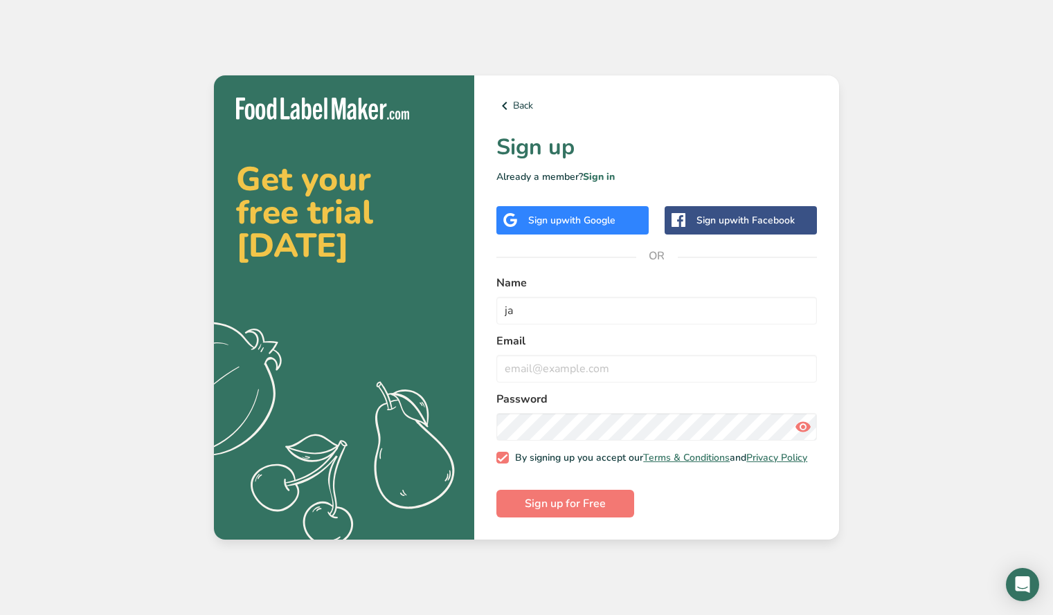
type input "ja"
click at [597, 215] on span "with Google" at bounding box center [588, 220] width 54 height 13
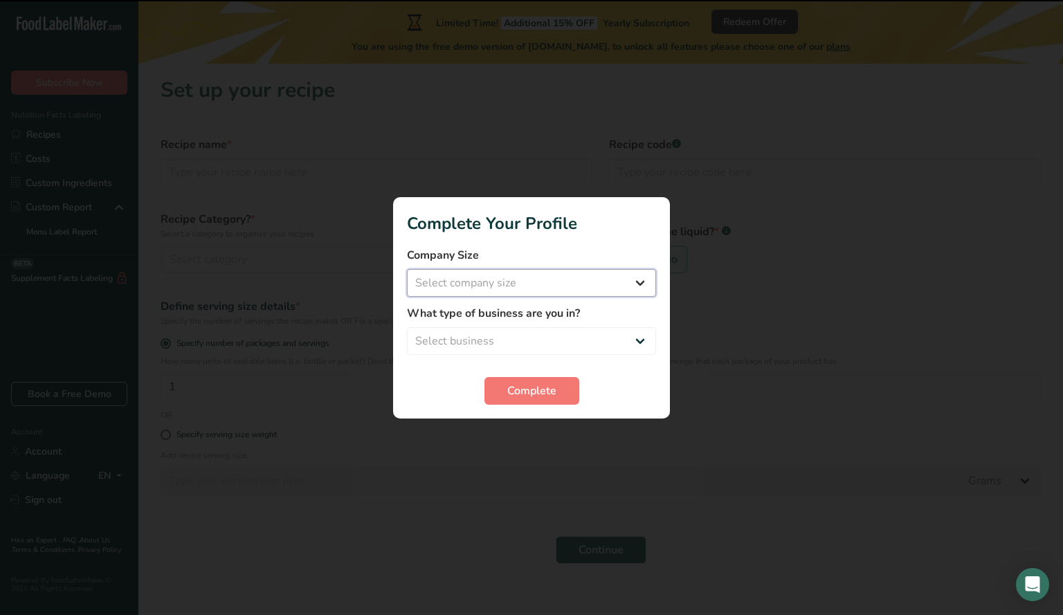
click at [551, 278] on select "Select company size Fewer than 10 Employees 10 to 50 Employees 51 to 500 Employ…" at bounding box center [531, 283] width 249 height 28
select select "1"
click at [407, 269] on select "Select company size Fewer than 10 Employees 10 to 50 Employees 51 to 500 Employ…" at bounding box center [531, 283] width 249 height 28
click at [528, 332] on select "Select business Packaged Food Manufacturer Restaurant & Cafe Bakery Meal Plans …" at bounding box center [531, 341] width 249 height 28
select select "1"
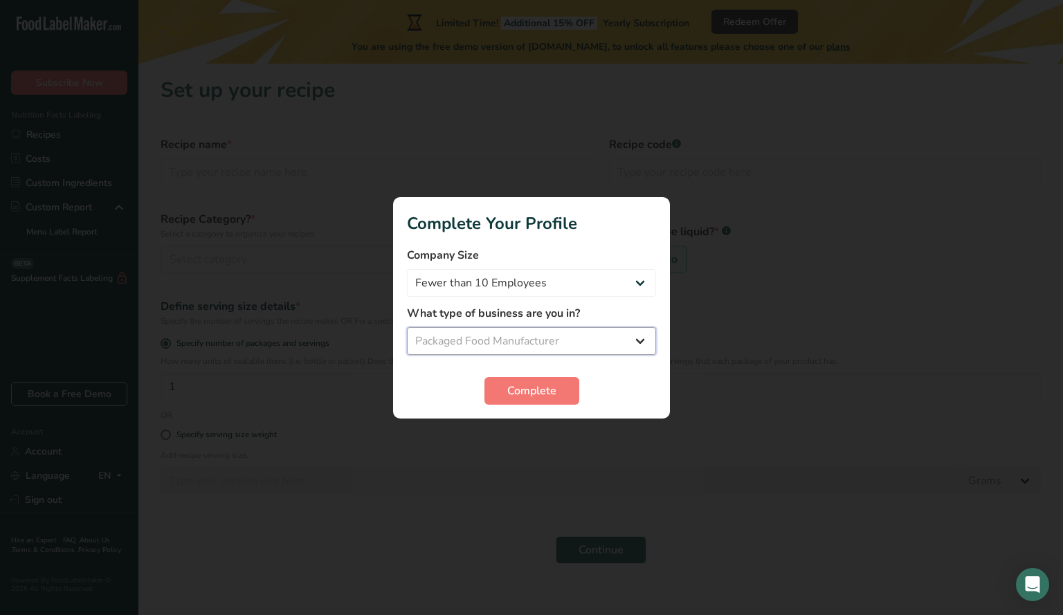
click at [407, 327] on select "Select business Packaged Food Manufacturer Restaurant & Cafe Bakery Meal Plans …" at bounding box center [531, 341] width 249 height 28
click at [533, 383] on span "Complete" at bounding box center [531, 391] width 49 height 17
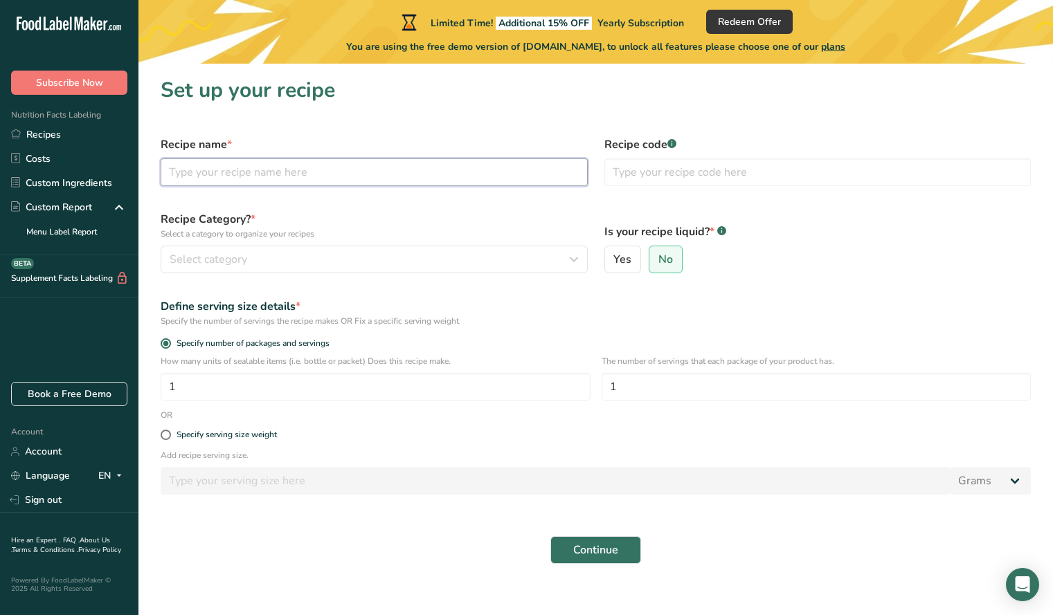
click at [250, 176] on input "text" at bounding box center [374, 173] width 427 height 28
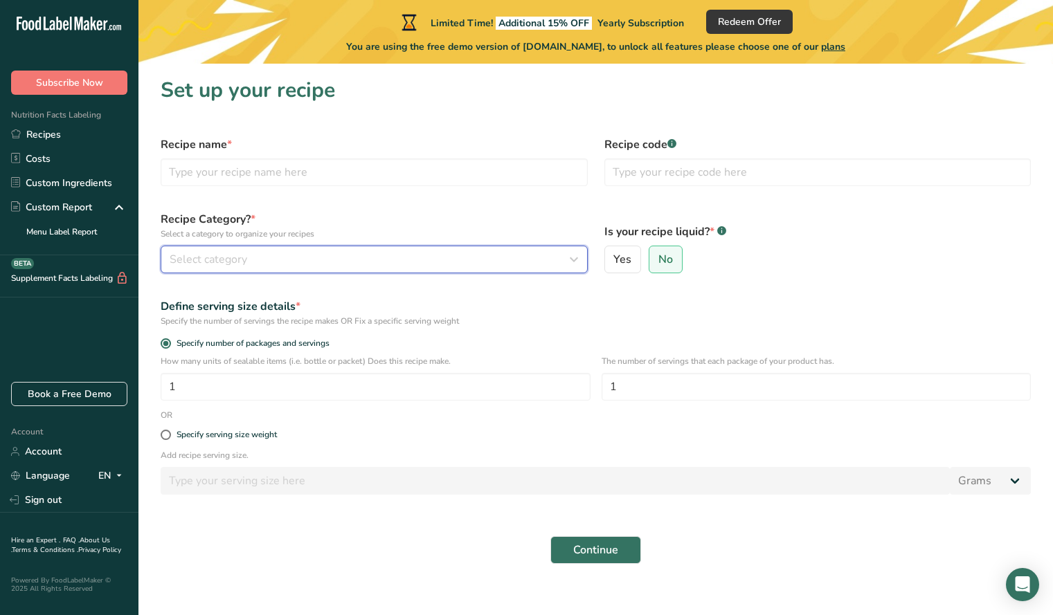
click at [230, 251] on span "Select category" at bounding box center [209, 259] width 78 height 17
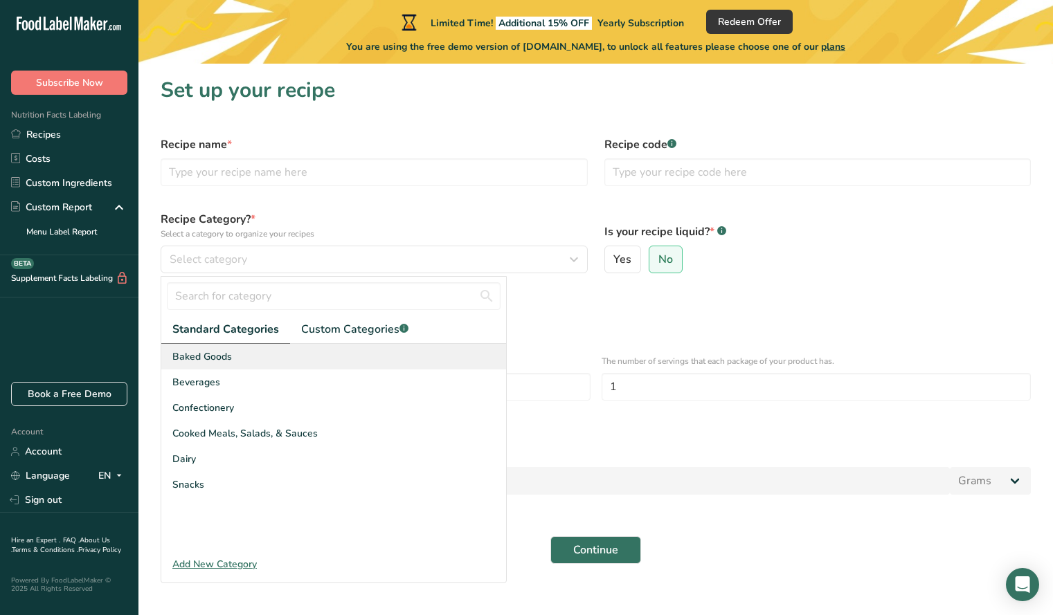
click at [236, 359] on div "Baked Goods" at bounding box center [333, 357] width 345 height 26
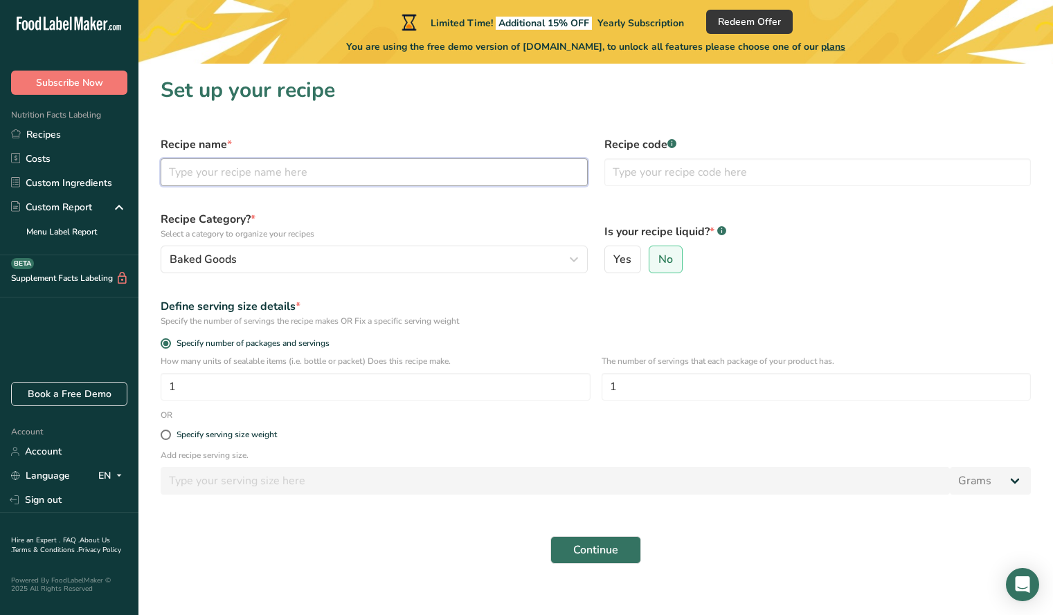
click at [253, 165] on input "text" at bounding box center [374, 173] width 427 height 28
click at [71, 136] on link "Recipes" at bounding box center [69, 135] width 138 height 24
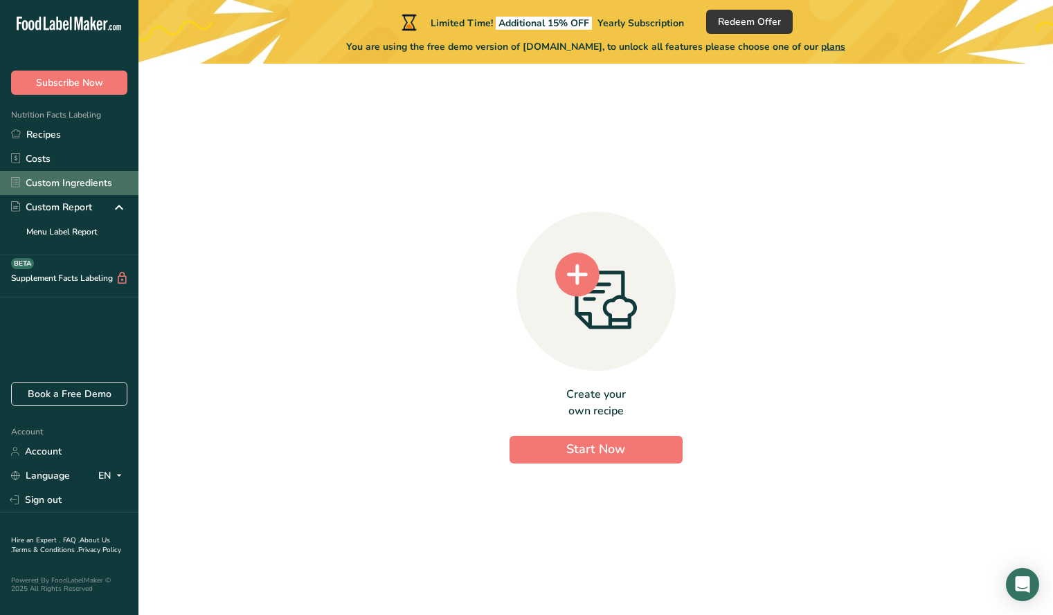
click at [107, 186] on link "Custom Ingredients" at bounding box center [69, 183] width 138 height 24
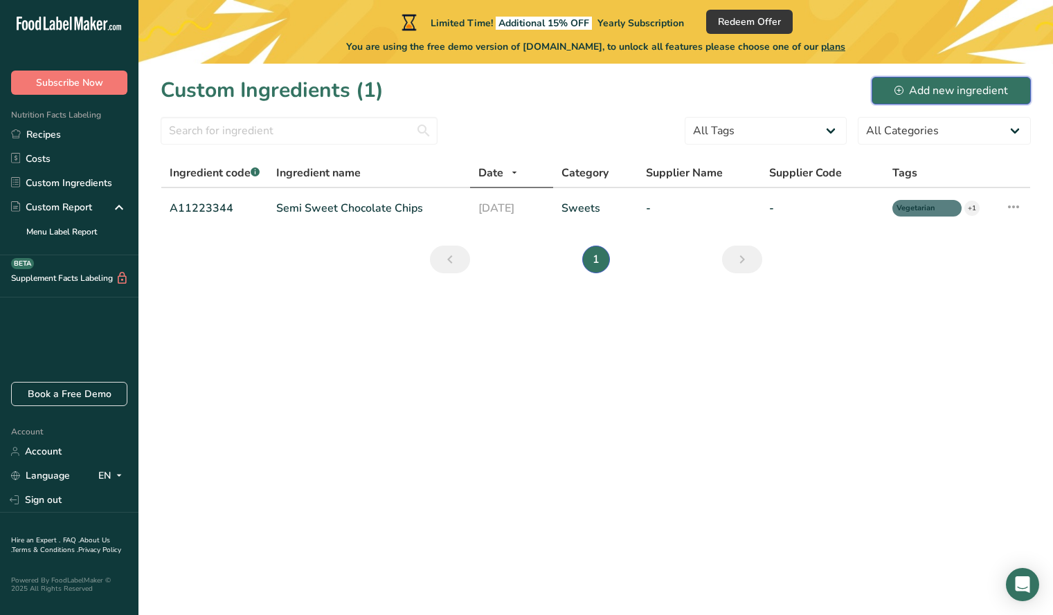
click at [963, 90] on div "Add new ingredient" at bounding box center [951, 90] width 114 height 17
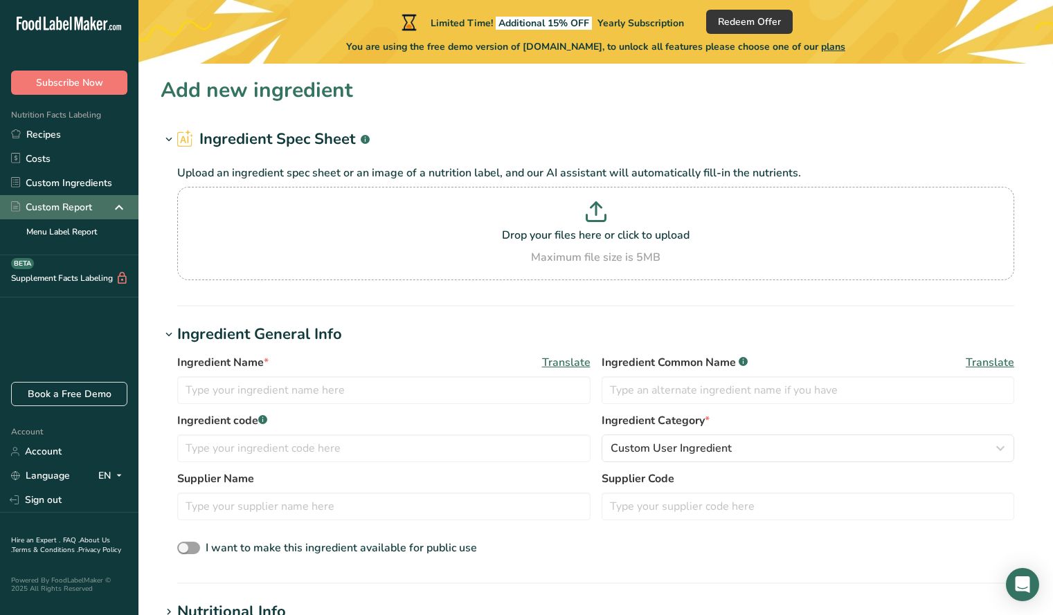
click at [99, 212] on div "Custom Report" at bounding box center [69, 207] width 138 height 24
click at [98, 230] on link "Menu Label Report" at bounding box center [69, 231] width 138 height 24
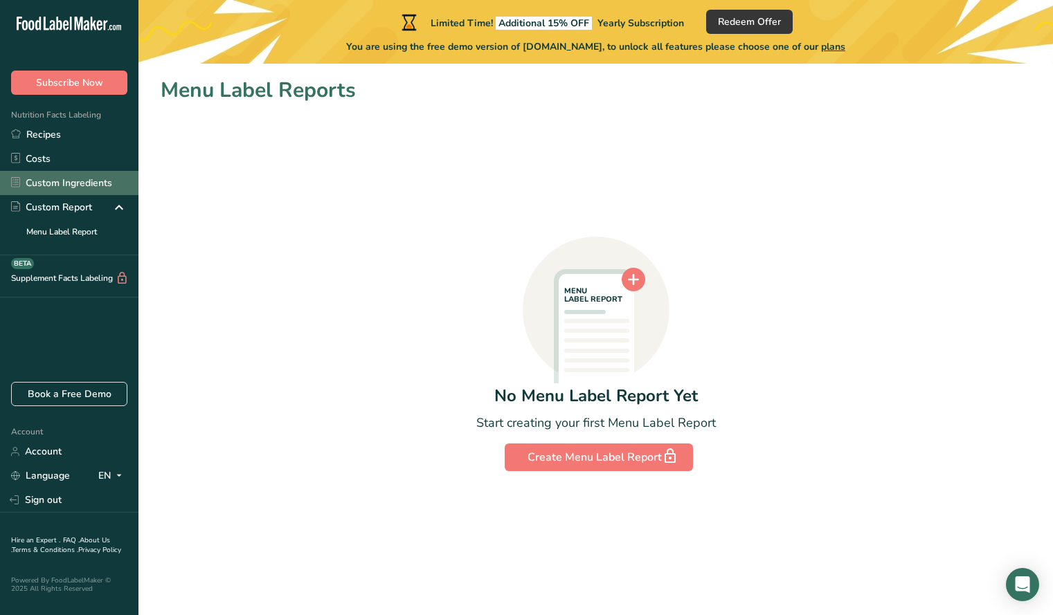
click at [95, 174] on link "Custom Ingredients" at bounding box center [69, 183] width 138 height 24
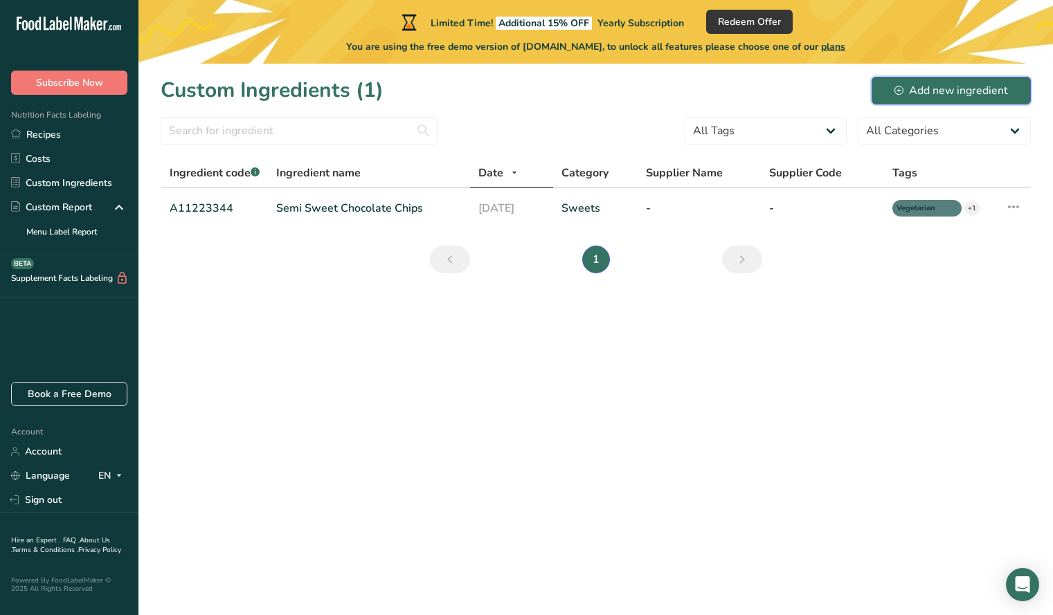
click at [902, 91] on icon at bounding box center [898, 90] width 9 height 9
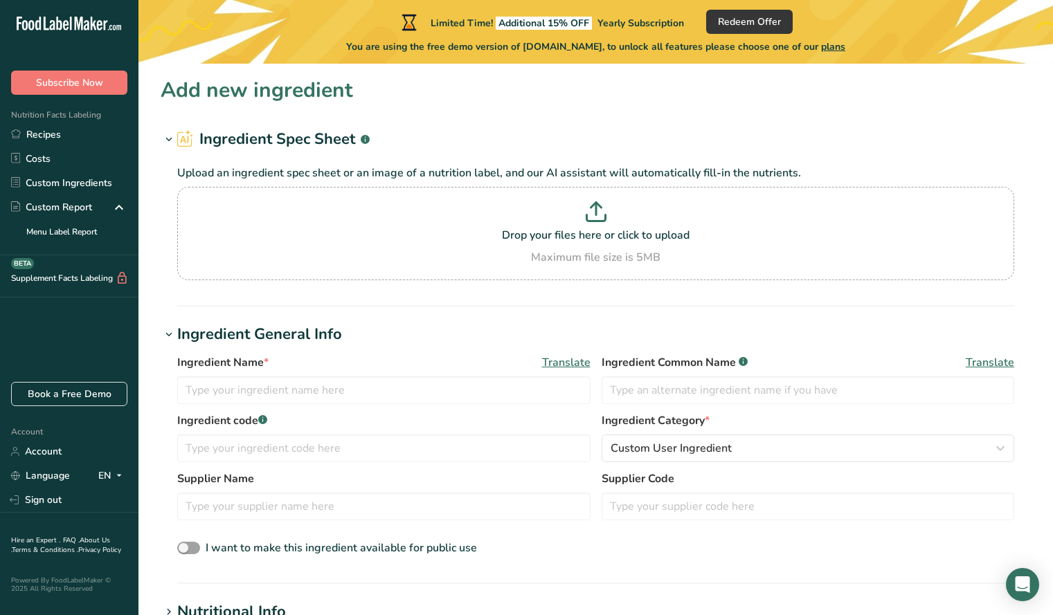
drag, startPoint x: 520, startPoint y: 225, endPoint x: 489, endPoint y: 84, distance: 144.4
click at [489, 84] on section "Add new ingredient Ingredient Spec Sheet .a-a{fill:#347362;}.b-a{fill:#fff;} Up…" at bounding box center [595, 587] width 914 height 1046
click at [296, 390] on input "text" at bounding box center [383, 391] width 413 height 28
